Goal: Task Accomplishment & Management: Manage account settings

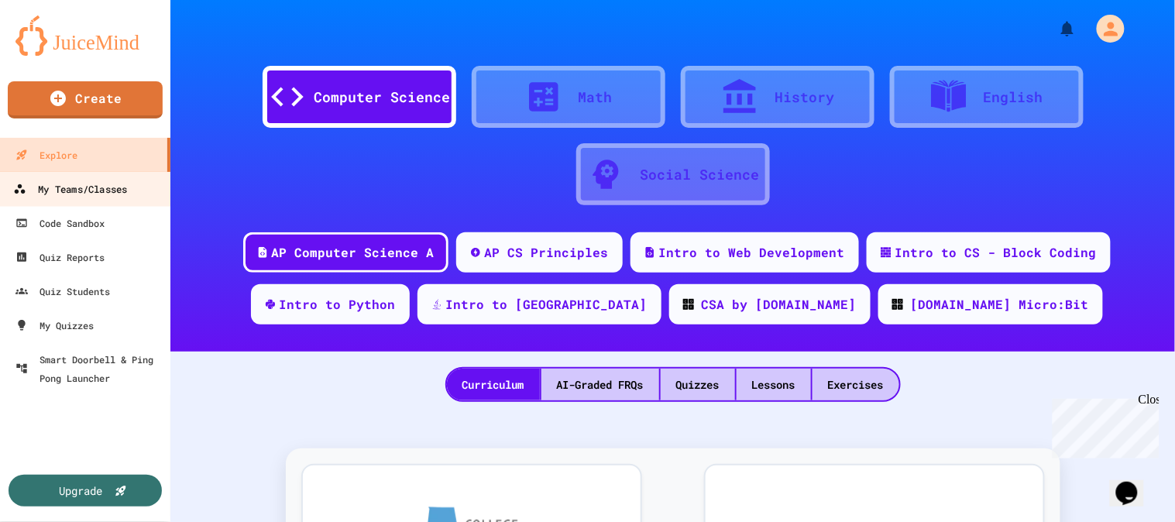
click at [76, 180] on div "My Teams/Classes" at bounding box center [70, 189] width 114 height 19
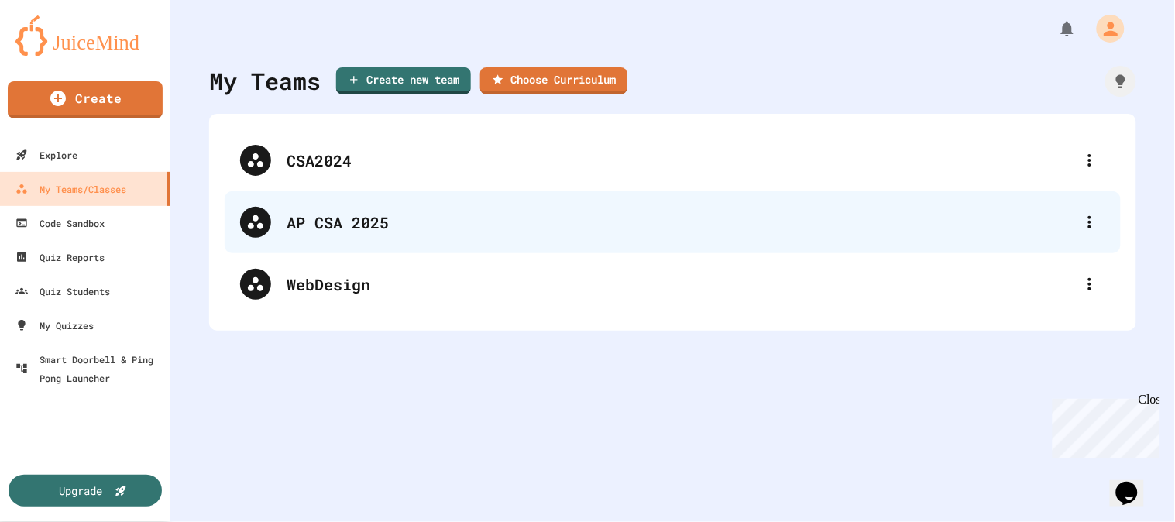
click at [308, 226] on div "AP CSA 2025" at bounding box center [681, 222] width 788 height 23
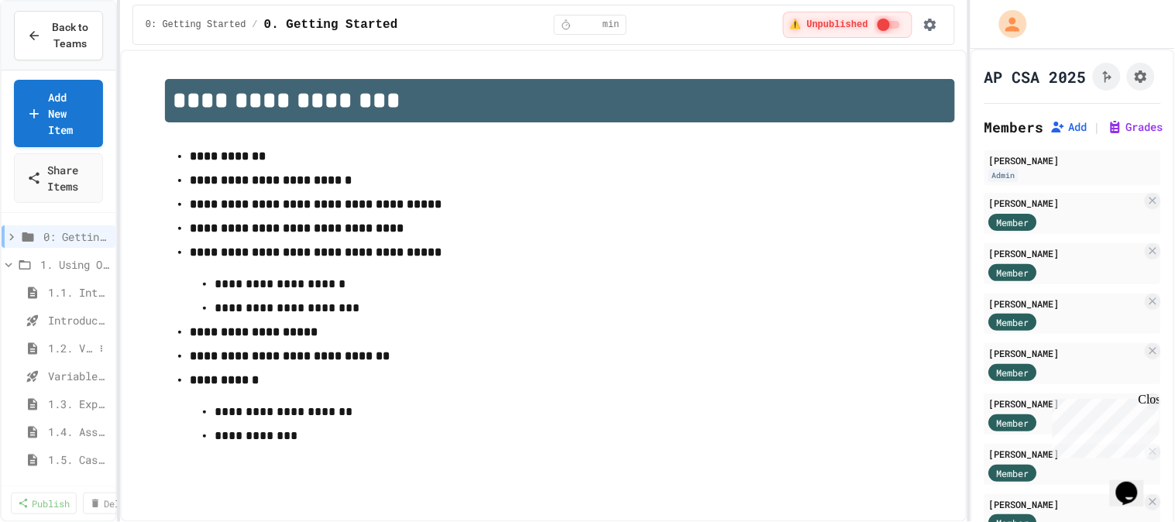
click at [40, 349] on icon at bounding box center [32, 349] width 19 height 14
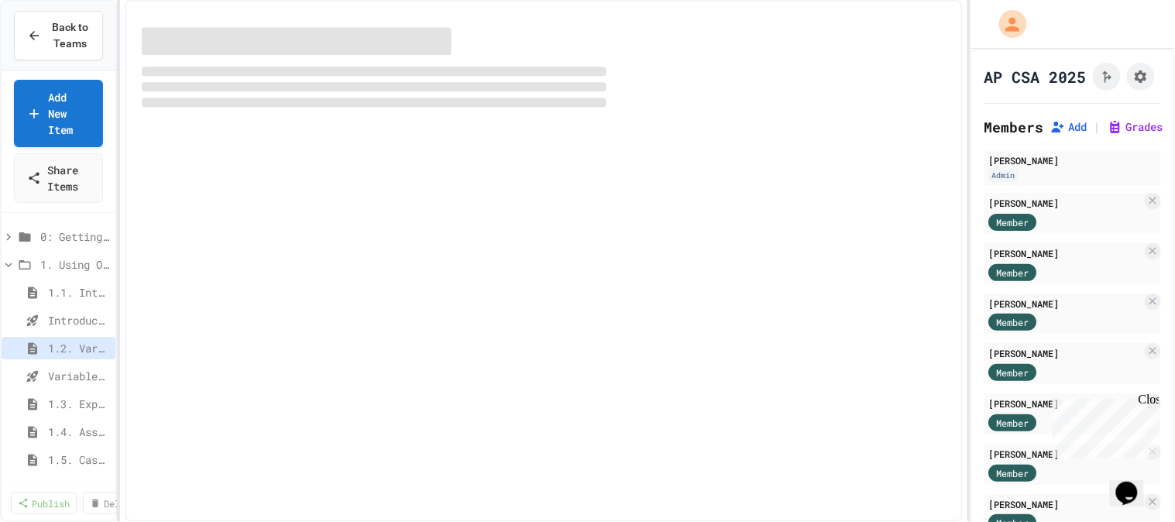
select select "***"
